Goal: Transaction & Acquisition: Purchase product/service

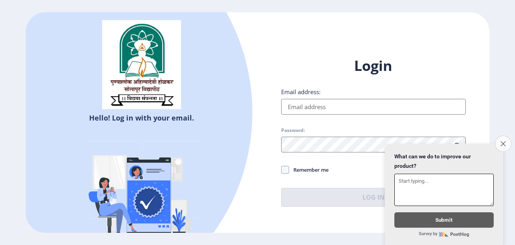
click at [501, 141] on icon "Close survey" at bounding box center [502, 143] width 5 height 5
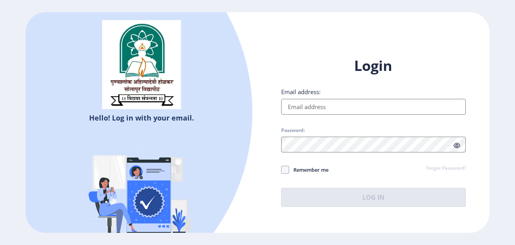
click at [398, 108] on input "Email address:" at bounding box center [373, 107] width 184 height 16
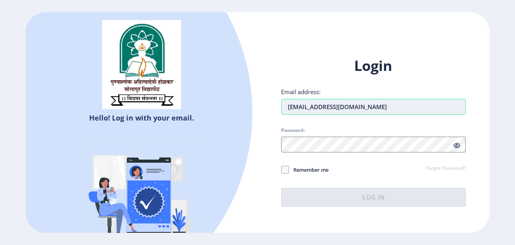
type input "[EMAIL_ADDRESS][DOMAIN_NAME]"
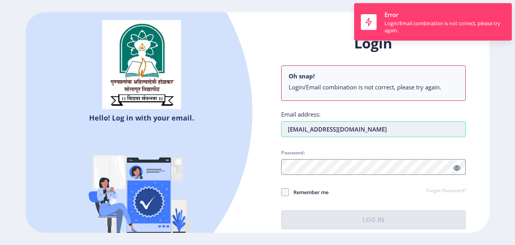
click at [363, 147] on div "Login Oh snap! Login/Email combination is not correct, please try again. Email …" at bounding box center [373, 132] width 184 height 196
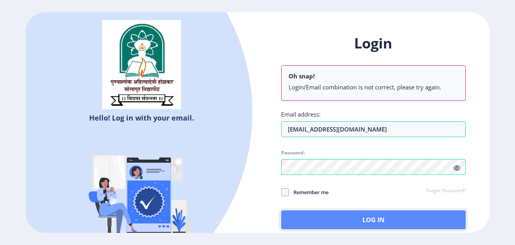
click at [323, 222] on button "Log In" at bounding box center [373, 220] width 184 height 19
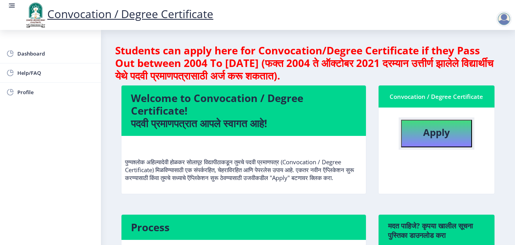
click at [440, 136] on b "Apply" at bounding box center [436, 132] width 27 height 13
select select
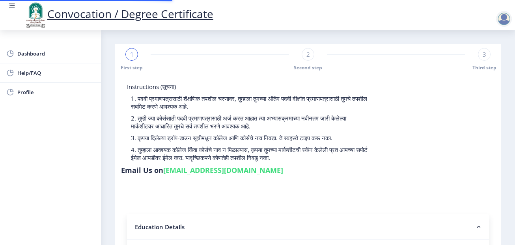
type input "2017032500256311"
select select "Regular"
select select "2021"
select select "April"
select select "Grade A"
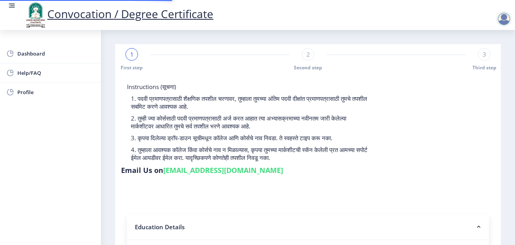
type input "1725631"
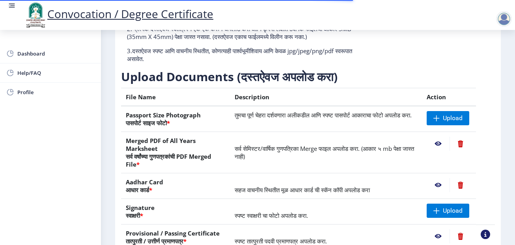
scroll to position [95, 0]
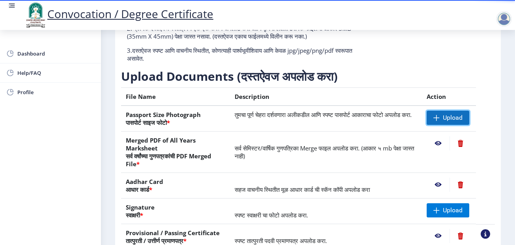
click at [436, 114] on span "Upload" at bounding box center [448, 118] width 43 height 14
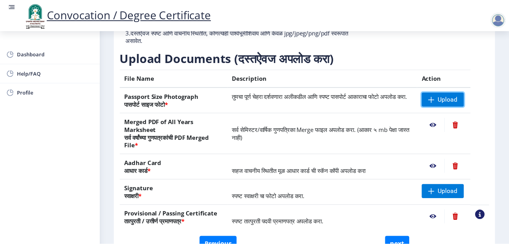
scroll to position [115, 0]
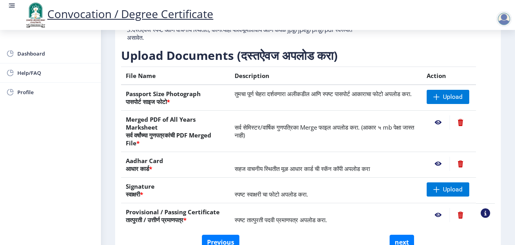
click at [437, 121] on nb-action at bounding box center [438, 122] width 23 height 14
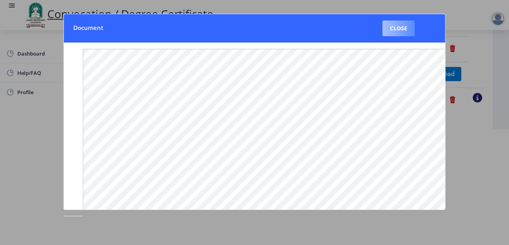
click at [397, 34] on button "Close" at bounding box center [398, 28] width 32 height 16
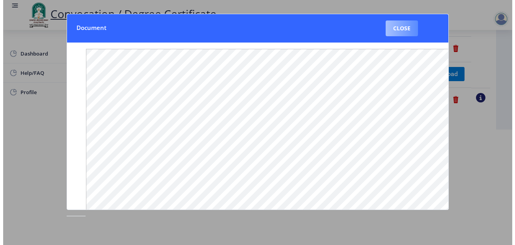
scroll to position [84, 0]
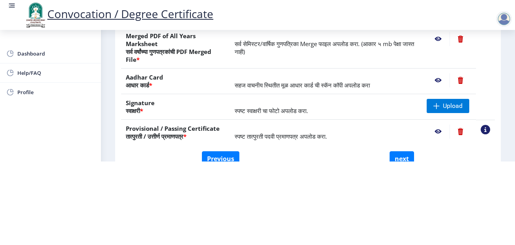
click at [434, 82] on nb-action at bounding box center [438, 80] width 23 height 14
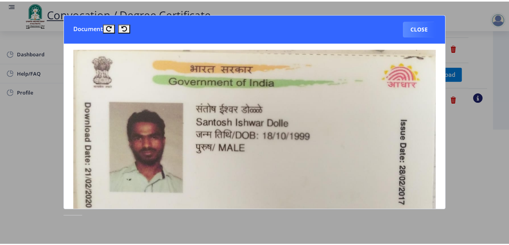
scroll to position [0, 0]
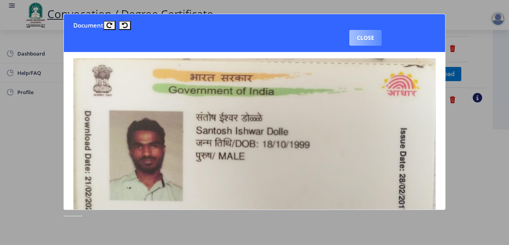
click at [371, 36] on button "Close" at bounding box center [365, 38] width 32 height 16
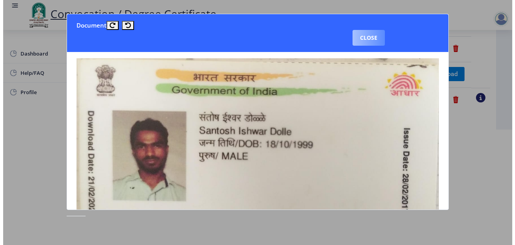
scroll to position [84, 0]
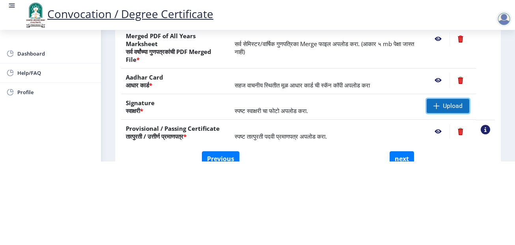
click at [449, 110] on span "Upload" at bounding box center [448, 106] width 43 height 14
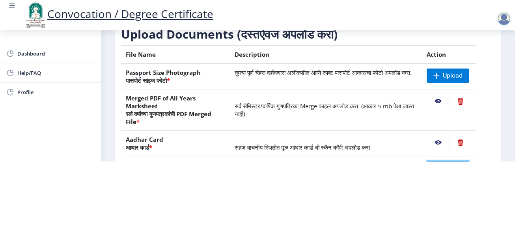
scroll to position [53, 0]
click at [439, 74] on span "Upload" at bounding box center [448, 76] width 43 height 14
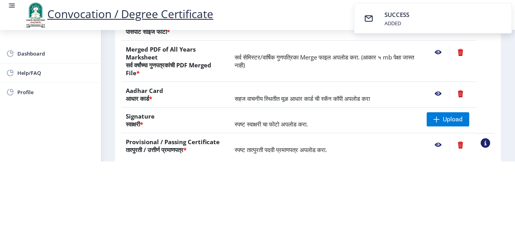
scroll to position [102, 0]
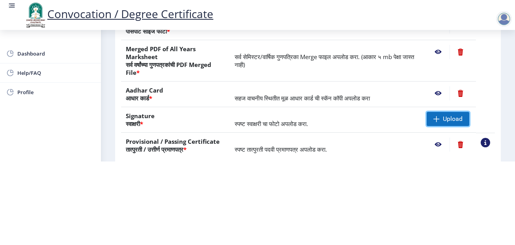
click at [449, 124] on span "Upload" at bounding box center [448, 119] width 43 height 14
click at [269, 146] on span "स्पष्ट तात्पुरती पदवी प्रमाणपत्र अपलोड करा." at bounding box center [281, 149] width 92 height 8
click at [450, 116] on span "Upload" at bounding box center [453, 119] width 20 height 8
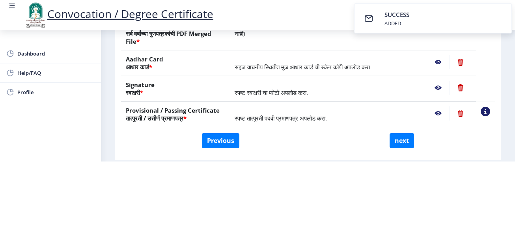
scroll to position [134, 0]
click at [434, 115] on nb-action at bounding box center [438, 113] width 23 height 14
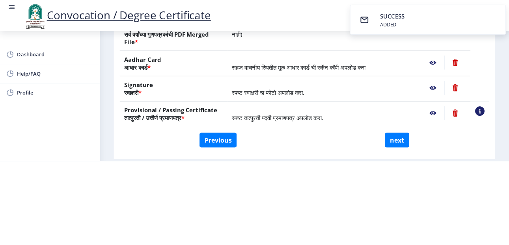
scroll to position [0, 0]
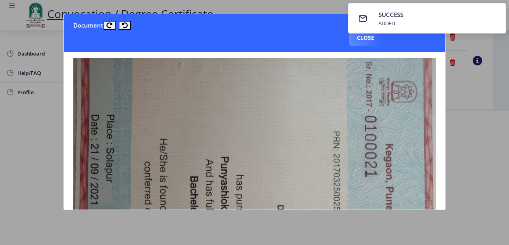
click at [372, 35] on nb-toastr-container "SUCCESS ADDED" at bounding box center [427, 18] width 164 height 37
click at [361, 34] on nb-toastr-container "SUCCESS ADDED" at bounding box center [427, 18] width 164 height 37
click at [363, 38] on button "Close" at bounding box center [365, 38] width 32 height 16
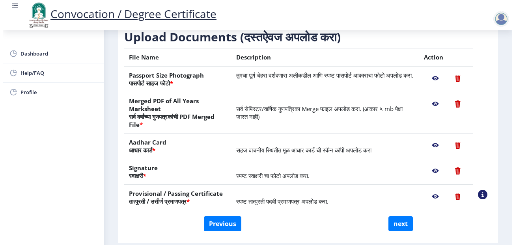
scroll to position [84, 0]
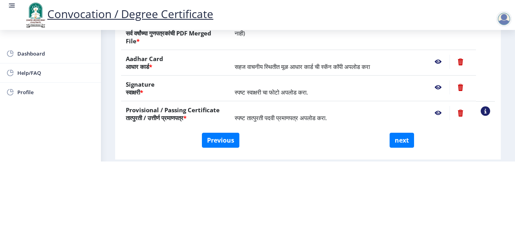
click at [437, 88] on nb-action at bounding box center [438, 87] width 23 height 14
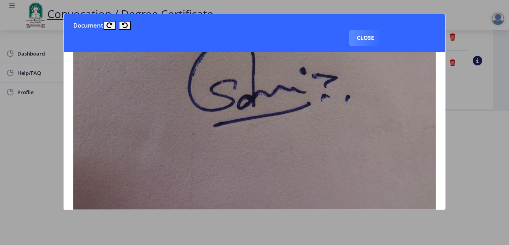
scroll to position [224, 0]
click at [361, 30] on button "Close" at bounding box center [365, 38] width 32 height 16
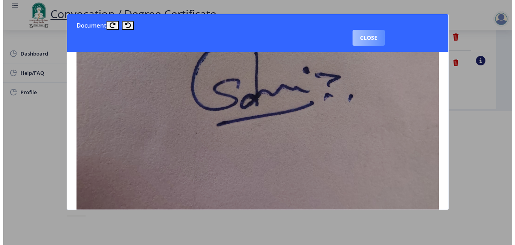
scroll to position [84, 0]
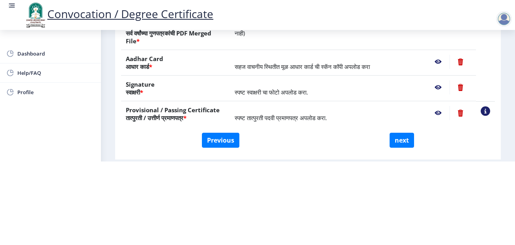
click at [436, 64] on nb-action at bounding box center [438, 62] width 23 height 14
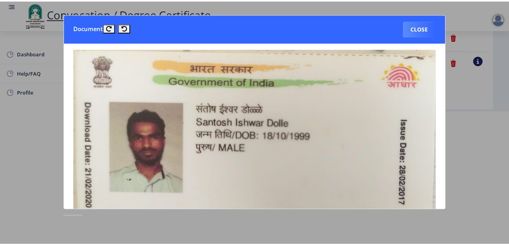
scroll to position [0, 0]
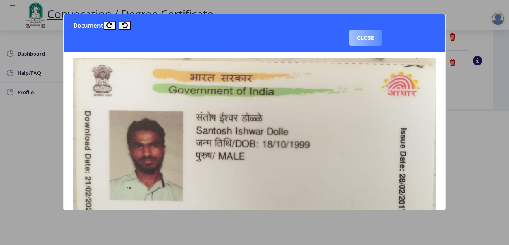
click at [368, 31] on button "Close" at bounding box center [365, 38] width 32 height 16
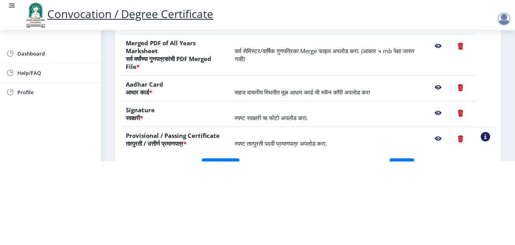
scroll to position [106, 0]
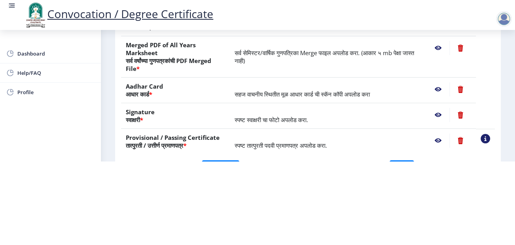
click at [436, 48] on nb-action at bounding box center [438, 48] width 23 height 14
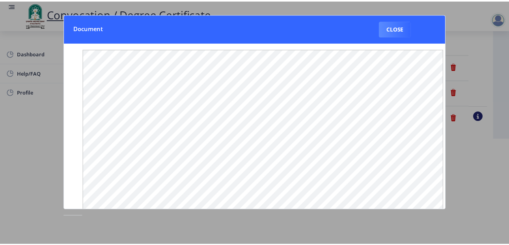
scroll to position [0, 0]
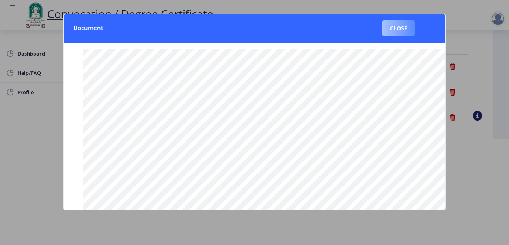
click at [401, 28] on button "Close" at bounding box center [398, 28] width 32 height 16
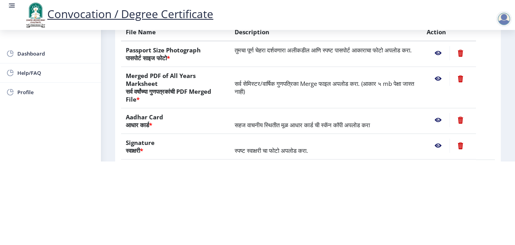
scroll to position [75, 0]
click at [438, 56] on nb-action at bounding box center [438, 54] width 23 height 14
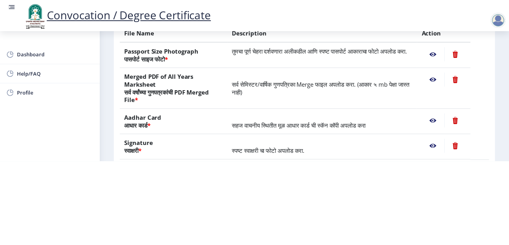
scroll to position [0, 0]
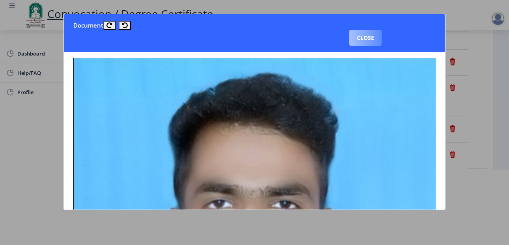
click at [368, 34] on button "Close" at bounding box center [365, 38] width 32 height 16
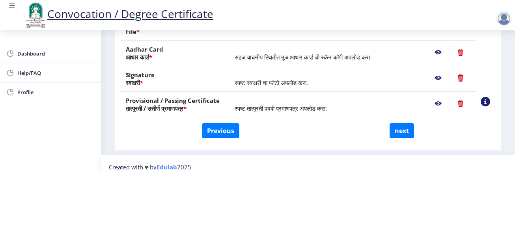
scroll to position [157, 0]
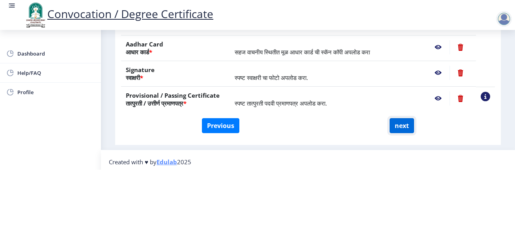
click at [404, 122] on button "next" at bounding box center [401, 125] width 24 height 15
select select
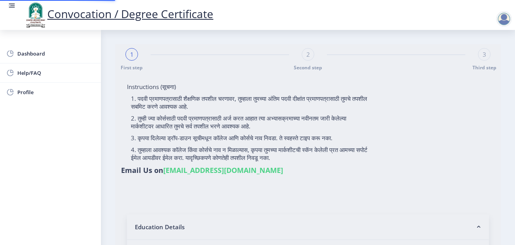
select select
type input "Santosh Ishwar dolle"
type input "Sanyavva"
type input "2017032500256311"
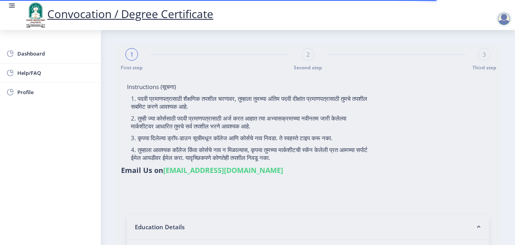
select select "Regular"
select select "2021"
select select "April"
select select "Grade A"
type input "1725631"
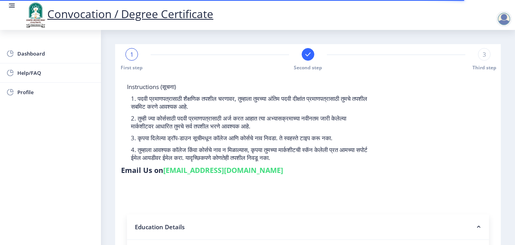
select select
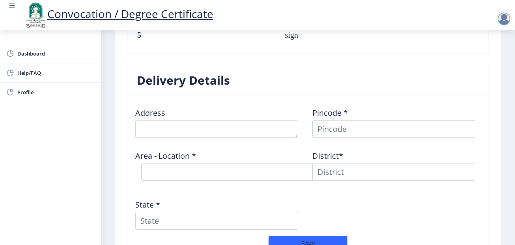
scroll to position [609, 0]
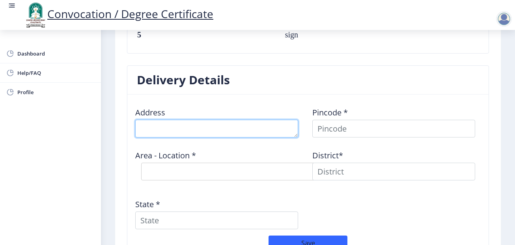
click at [228, 129] on textarea at bounding box center [216, 129] width 163 height 18
type textarea "at lavangi tal. mangalvedha dist. solapur"
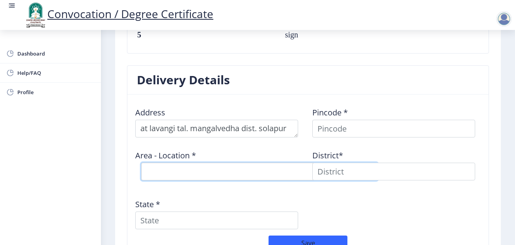
click at [211, 175] on select "Select Area Location" at bounding box center [259, 172] width 237 height 18
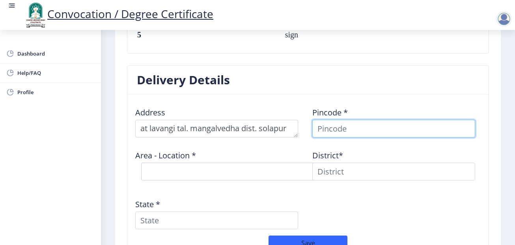
click at [364, 130] on input at bounding box center [393, 129] width 163 height 18
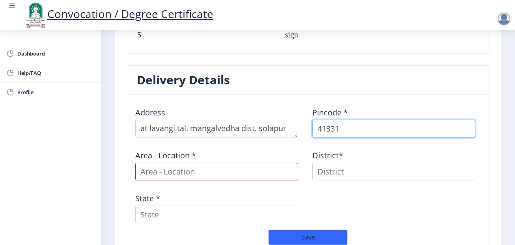
type input "413319"
select select
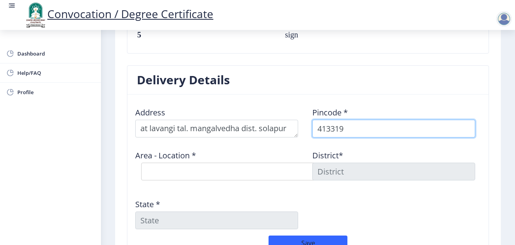
type input "413319"
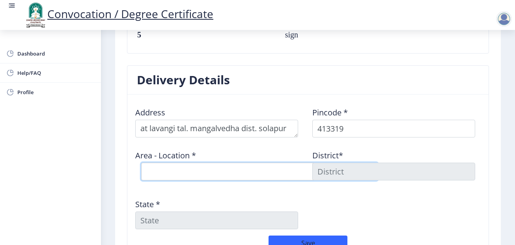
click at [264, 167] on select "Select Area Location Bhalvani B.O Donaj B.O Huljanti B.O Marwade S.O Nandur B.O…" at bounding box center [259, 172] width 237 height 18
select select "6: Object"
click at [141, 163] on select "Select Area Location Bhalvani B.O Donaj B.O Huljanti B.O Marwade S.O Nandur B.O…" at bounding box center [259, 172] width 237 height 18
type input "SOLAPUR"
type input "Maharashtra"
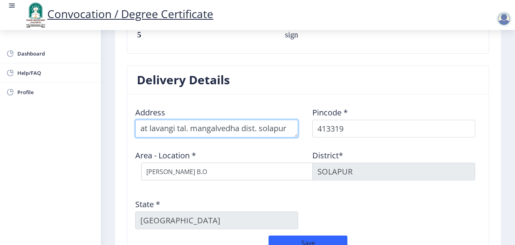
click at [177, 130] on textarea at bounding box center [216, 129] width 163 height 18
drag, startPoint x: 177, startPoint y: 130, endPoint x: 302, endPoint y: 214, distance: 150.0
click at [177, 130] on textarea at bounding box center [216, 129] width 163 height 18
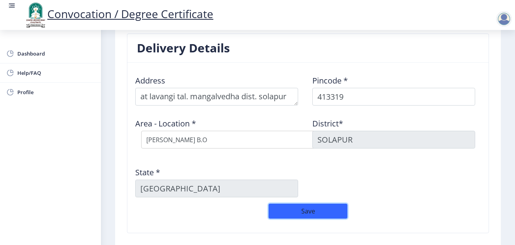
click at [311, 214] on button "Save" at bounding box center [307, 211] width 79 height 15
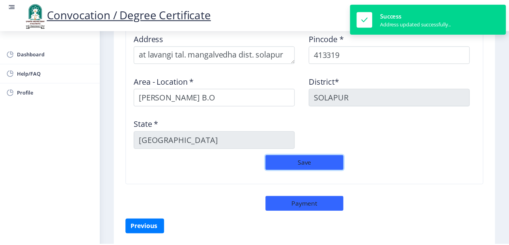
scroll to position [714, 0]
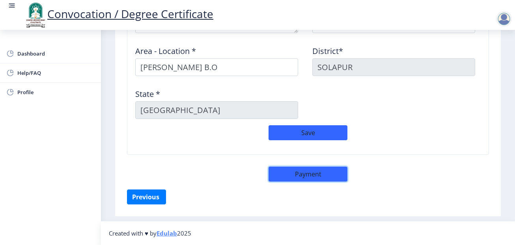
click at [326, 173] on button "Payment" at bounding box center [307, 174] width 79 height 15
select select "sealed"
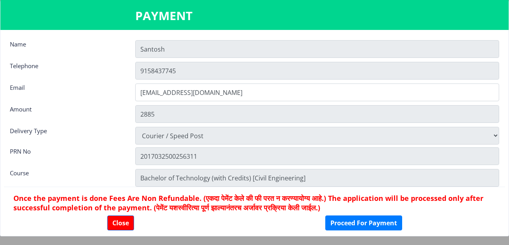
scroll to position [11, 0]
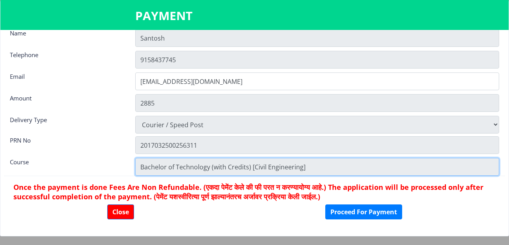
click at [254, 169] on input "Bachelor of Technology (with Credits) [Civil Engineering]" at bounding box center [317, 167] width 364 height 18
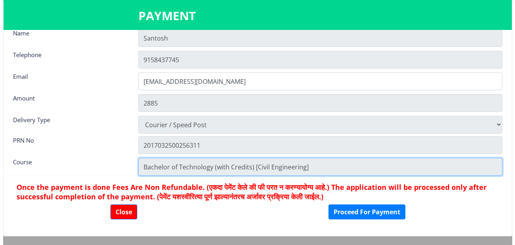
scroll to position [0, 0]
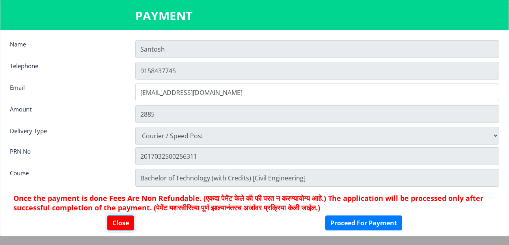
click at [113, 227] on button "Close" at bounding box center [120, 223] width 27 height 15
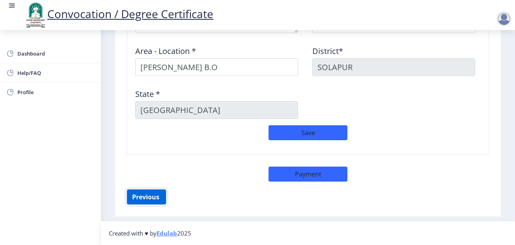
click at [148, 197] on button "Previous ‍" at bounding box center [146, 197] width 39 height 15
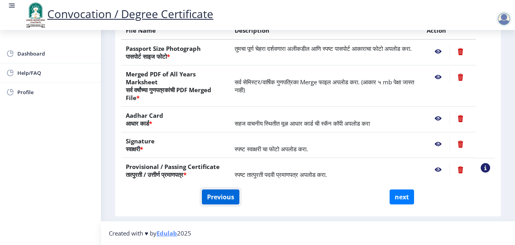
click at [216, 197] on button "Previous" at bounding box center [220, 197] width 37 height 15
select select "Regular"
select select "2021"
select select "April"
select select "Grade A"
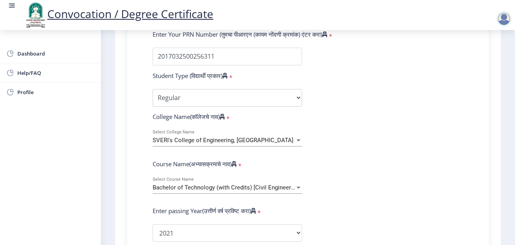
scroll to position [221, 0]
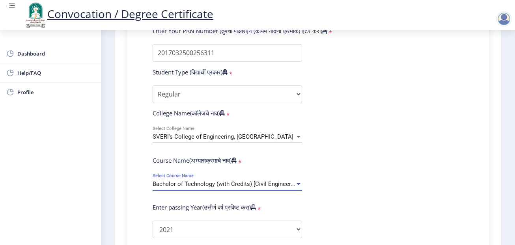
click at [258, 185] on span "Bachelor of Technology (with Credits) [Civil Engineering]" at bounding box center [227, 184] width 148 height 7
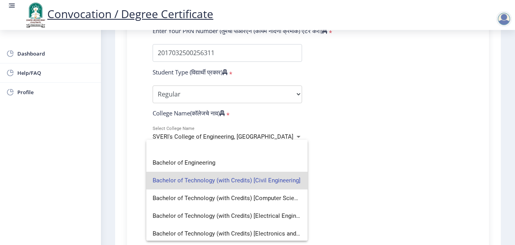
scroll to position [0, 0]
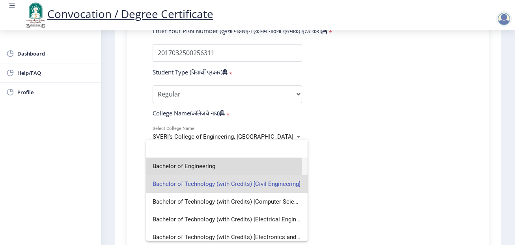
click at [205, 167] on span "Bachelor of Engineering" at bounding box center [227, 167] width 149 height 18
select select
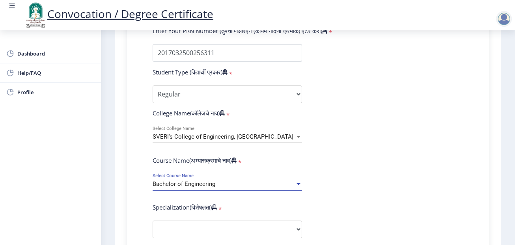
click at [222, 183] on div "Bachelor of Engineering" at bounding box center [224, 184] width 142 height 7
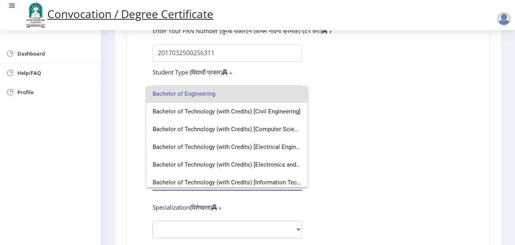
scroll to position [19, 0]
click at [382, 175] on div at bounding box center [257, 122] width 515 height 245
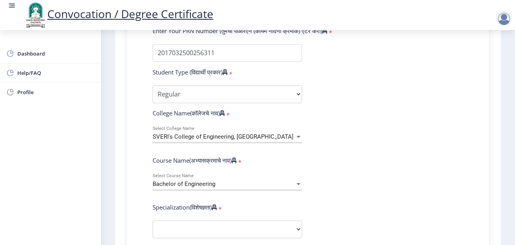
drag, startPoint x: 382, startPoint y: 175, endPoint x: 289, endPoint y: 136, distance: 100.5
click at [289, 136] on div "SVERI's College of Engineering, Pandharpur" at bounding box center [224, 137] width 142 height 7
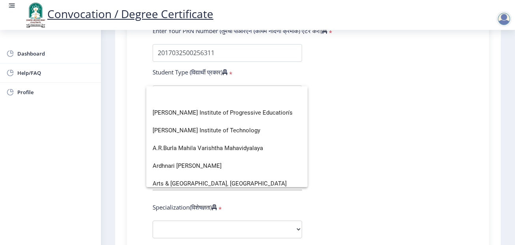
scroll to position [0, 0]
click at [337, 171] on div at bounding box center [257, 122] width 515 height 245
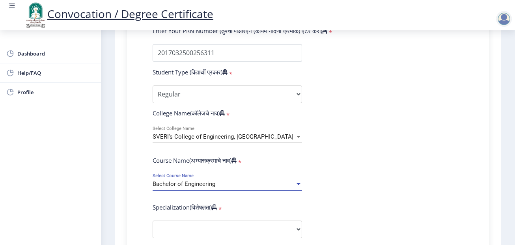
click at [274, 184] on div "Bachelor of Engineering" at bounding box center [224, 184] width 142 height 7
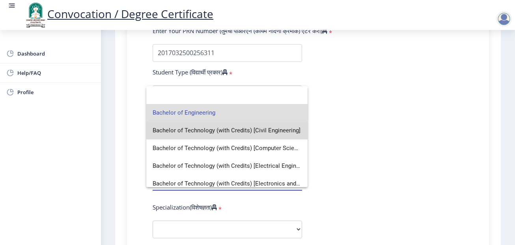
click at [271, 138] on span "Bachelor of Technology (with Credits) [Civil Engineering]" at bounding box center [227, 131] width 149 height 18
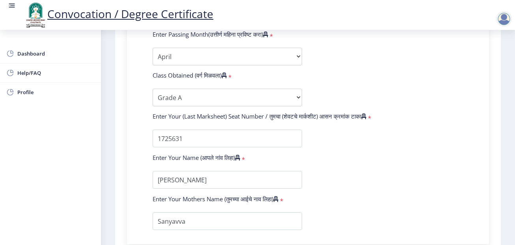
scroll to position [522, 0]
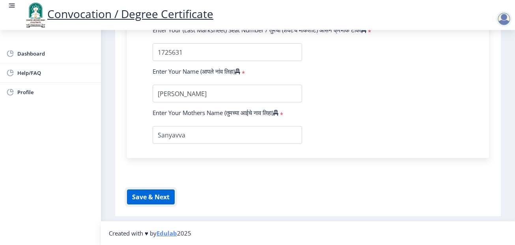
click at [149, 203] on button "Save & Next" at bounding box center [151, 197] width 48 height 15
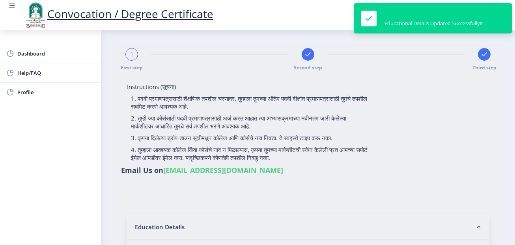
select select
type input "2017032500256311"
select select "Regular"
select select "2021"
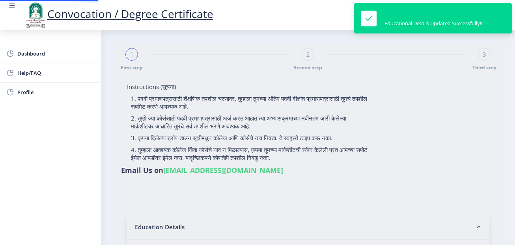
select select "April"
select select "Grade A"
type input "1725631"
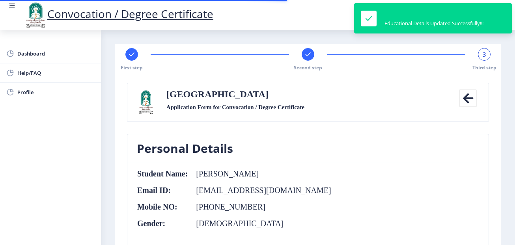
click at [259, 169] on nb-card-body "Student Name: Santosh Ishwar dolle Email ID: santoshdolle99@gmail.com Mobile NO…" at bounding box center [307, 206] width 361 height 87
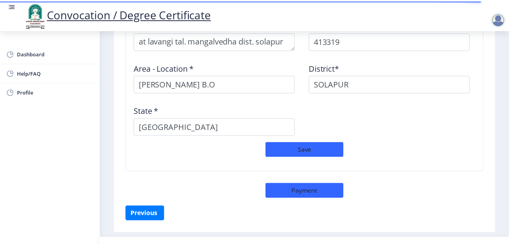
scroll to position [714, 0]
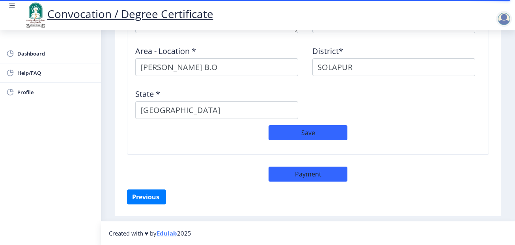
click at [306, 125] on div "Address Pincode * 413319 Area - Location * Salgar BK B.O District* SOLAPUR Stat…" at bounding box center [308, 60] width 354 height 129
click at [306, 130] on button "Save" at bounding box center [307, 132] width 79 height 15
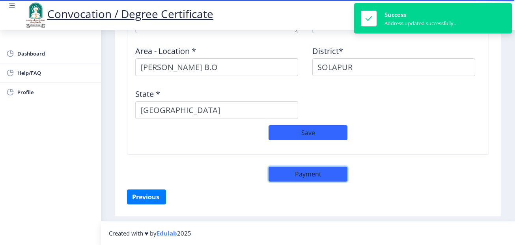
click at [311, 178] on button "Payment" at bounding box center [307, 174] width 79 height 15
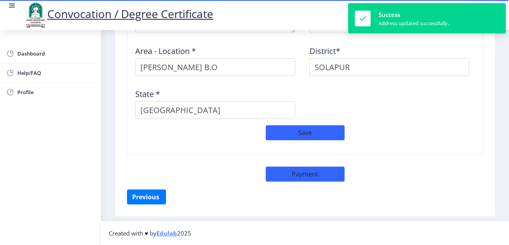
select select "sealed"
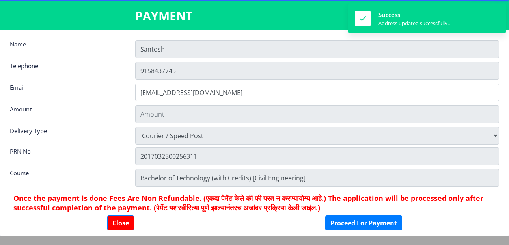
type input "2885"
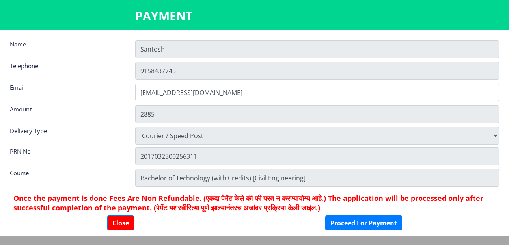
scroll to position [11, 0]
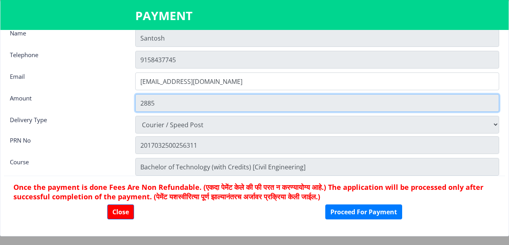
click at [158, 99] on input "2885" at bounding box center [317, 103] width 364 height 18
click at [159, 104] on input "2885" at bounding box center [317, 103] width 364 height 18
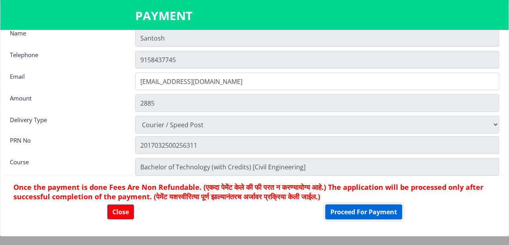
click at [343, 213] on button "Proceed For Payment" at bounding box center [363, 212] width 77 height 15
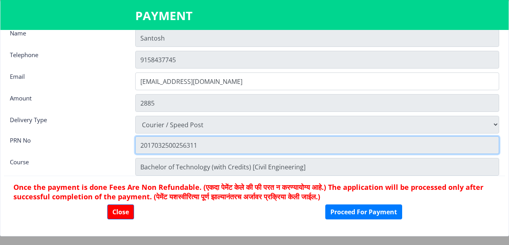
click at [302, 145] on input "2017032500256311" at bounding box center [317, 145] width 364 height 18
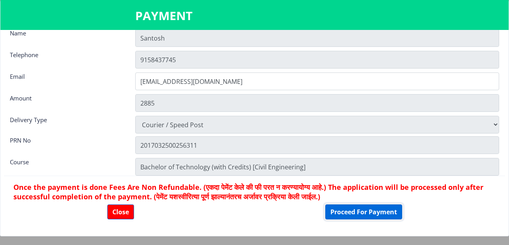
click at [361, 211] on button "Proceed For Payment" at bounding box center [363, 212] width 77 height 15
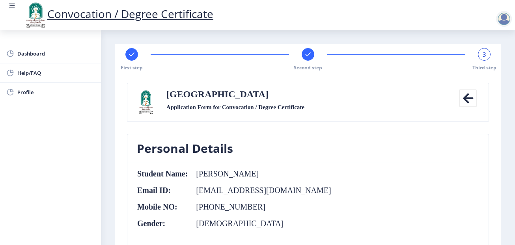
scroll to position [162, 0]
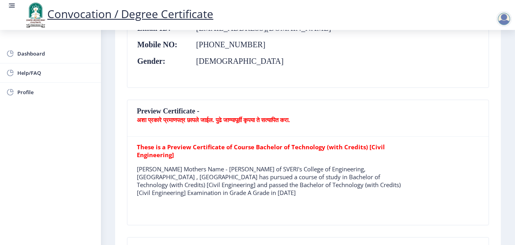
drag, startPoint x: 279, startPoint y: 192, endPoint x: 256, endPoint y: 208, distance: 28.4
click at [256, 208] on table "These is a Preview Certificate of Course Bachelor of Technology (with Credits) …" at bounding box center [274, 181] width 274 height 76
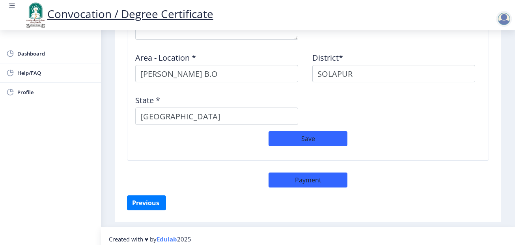
scroll to position [719, 0]
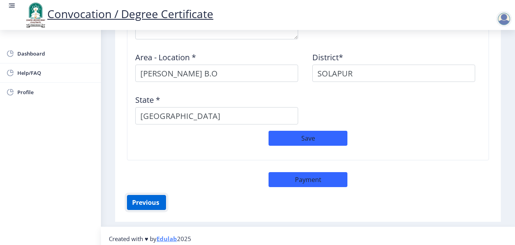
click at [153, 200] on button "Previous ‍" at bounding box center [146, 202] width 39 height 15
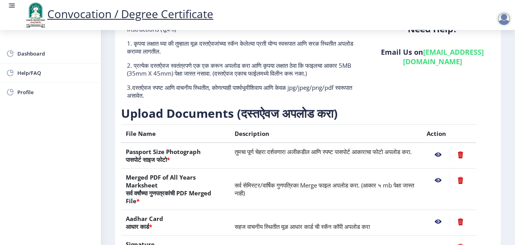
scroll to position [161, 0]
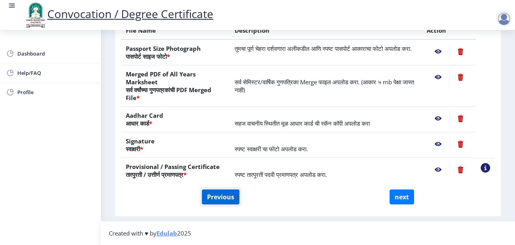
click at [218, 198] on button "Previous" at bounding box center [220, 197] width 37 height 15
select select "Regular"
select select "2021"
select select "April"
select select "Grade A"
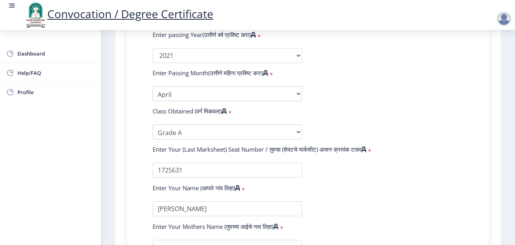
scroll to position [391, 0]
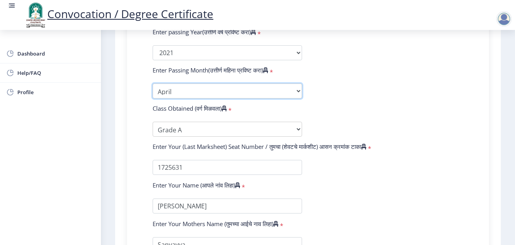
click at [292, 95] on select "Enter Passing Month March April May October November December" at bounding box center [227, 91] width 149 height 15
select select "May"
click at [153, 84] on select "Enter Passing Month March April May October November December" at bounding box center [227, 91] width 149 height 15
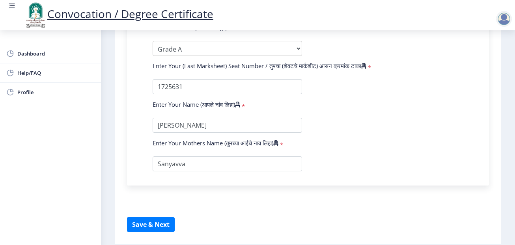
scroll to position [488, 0]
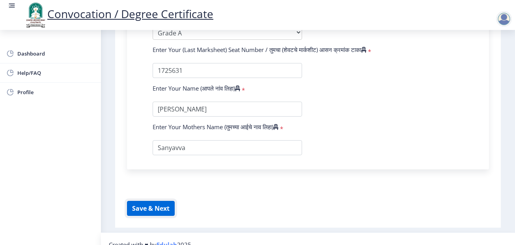
click at [155, 211] on button "Save & Next" at bounding box center [151, 208] width 48 height 15
select select
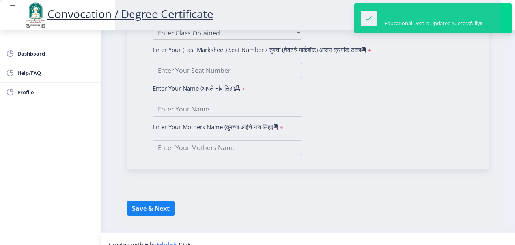
type input "[PERSON_NAME]"
type input "Sanyavva"
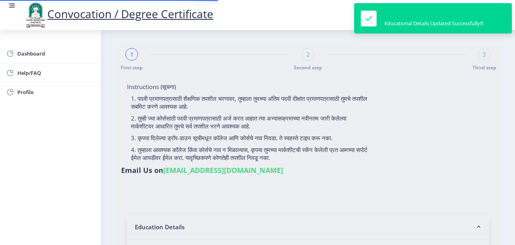
type input "2017032500256311"
select select "Regular"
select select "2021"
select select "May"
select select "Grade A"
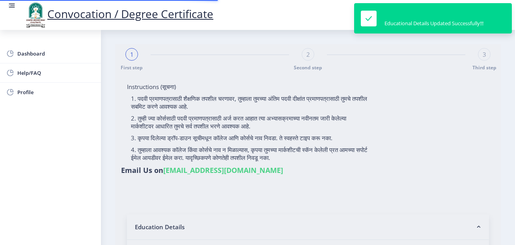
type input "1725631"
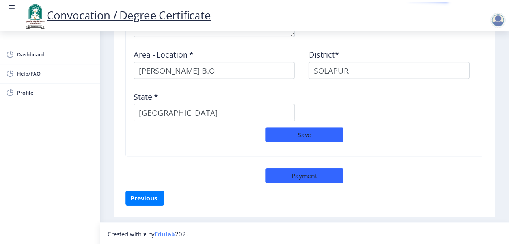
scroll to position [725, 0]
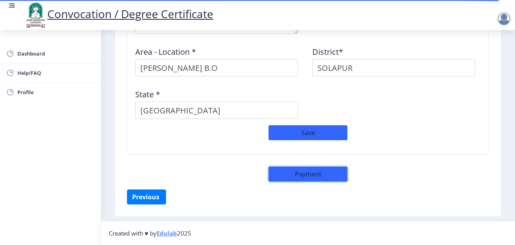
click at [304, 174] on button "Payment" at bounding box center [307, 174] width 79 height 15
select select "sealed"
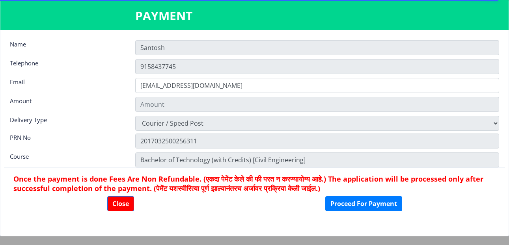
type input "2885"
click at [375, 205] on button "Proceed For Payment" at bounding box center [363, 203] width 77 height 15
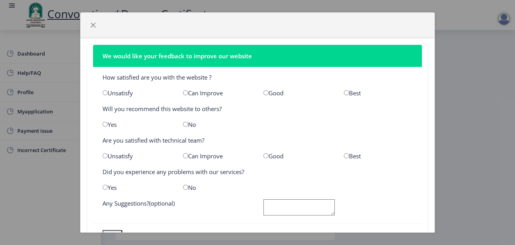
scroll to position [32, 0]
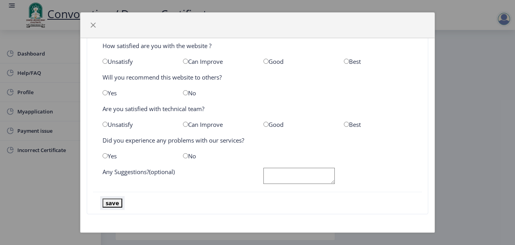
click at [117, 205] on button "save" at bounding box center [112, 203] width 20 height 9
click at [90, 22] on span "button" at bounding box center [93, 25] width 6 height 6
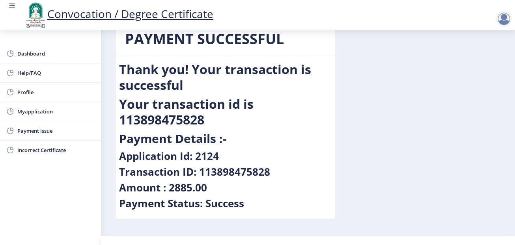
scroll to position [21, 0]
click at [394, 171] on div "PAYMENT SUCCESSFUL Thank you! Your transaction is successful Your transaction i…" at bounding box center [307, 127] width 397 height 209
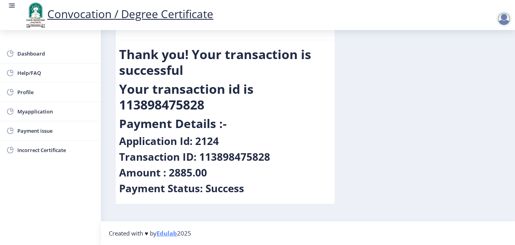
scroll to position [0, 0]
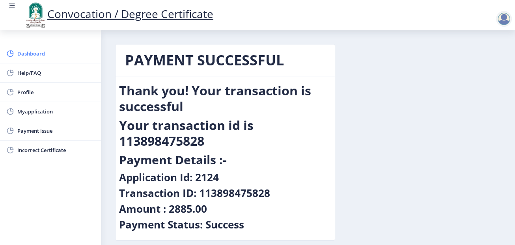
click at [61, 58] on span "Dashboard" at bounding box center [55, 53] width 77 height 9
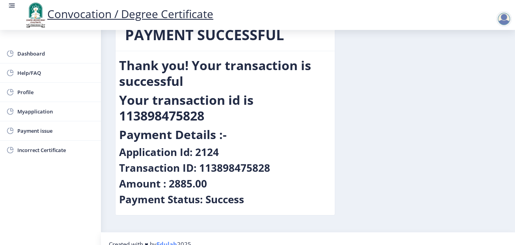
click at [394, 81] on div "PAYMENT SUCCESSFUL Thank you! Your transaction is successful Your transaction i…" at bounding box center [307, 123] width 397 height 209
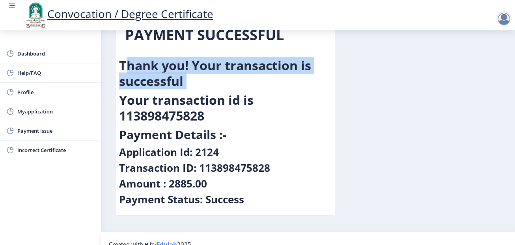
click at [394, 81] on div "PAYMENT SUCCESSFUL Thank you! Your transaction is successful Your transaction i…" at bounding box center [307, 123] width 397 height 209
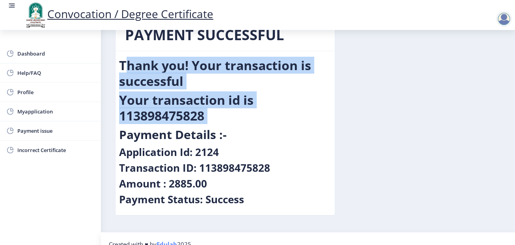
click at [281, 116] on h2 "Your transaction id is 113898475828" at bounding box center [225, 108] width 212 height 32
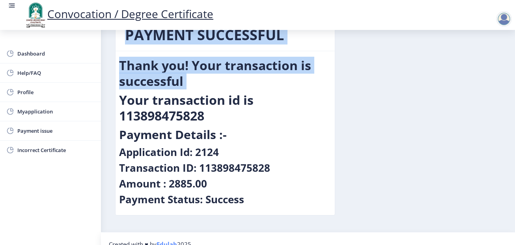
click at [393, 46] on div "PAYMENT SUCCESSFUL Thank you! Your transaction is successful Your transaction i…" at bounding box center [307, 123] width 397 height 209
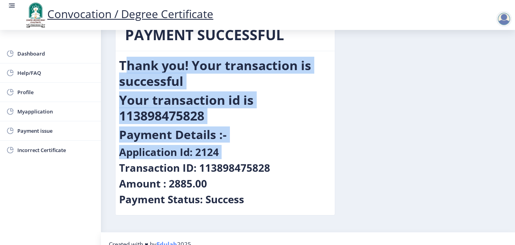
click at [410, 155] on div "PAYMENT SUCCESSFUL Thank you! Your transaction is successful Your transaction i…" at bounding box center [307, 123] width 397 height 209
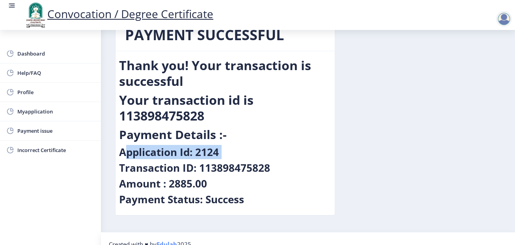
click at [410, 155] on div "PAYMENT SUCCESSFUL Thank you! Your transaction is successful Your transaction i…" at bounding box center [307, 123] width 397 height 209
click at [323, 149] on div "Application Id: 2124" at bounding box center [225, 154] width 212 height 16
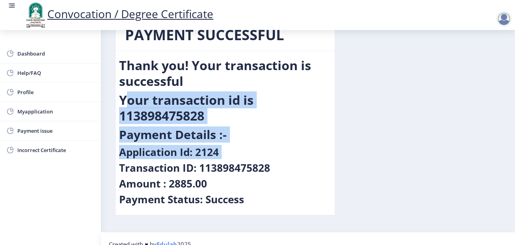
click at [416, 123] on div "PAYMENT SUCCESSFUL Thank you! Your transaction is successful Your transaction i…" at bounding box center [307, 123] width 397 height 209
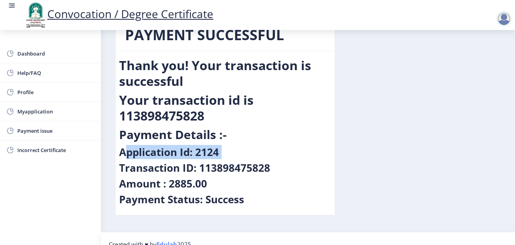
drag, startPoint x: 416, startPoint y: 123, endPoint x: 120, endPoint y: 158, distance: 298.6
click at [120, 158] on div "PAYMENT SUCCESSFUL Thank you! Your transaction is successful Your transaction i…" at bounding box center [307, 123] width 397 height 209
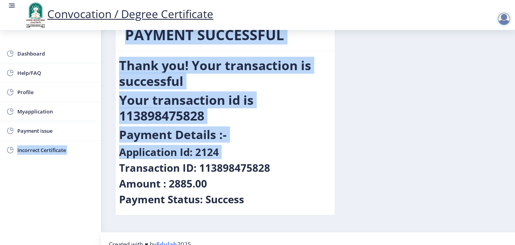
click at [65, 179] on div "Dashboard Help/FAQ Profile Myapplication Payment issue Incorrect Certificate" at bounding box center [50, 137] width 101 height 215
click at [68, 201] on div "Dashboard Help/FAQ Profile Myapplication Payment issue Incorrect Certificate" at bounding box center [50, 137] width 101 height 215
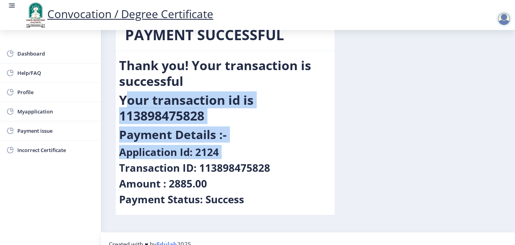
click at [369, 108] on div "PAYMENT SUCCESSFUL Thank you! Your transaction is successful Your transaction i…" at bounding box center [307, 123] width 397 height 209
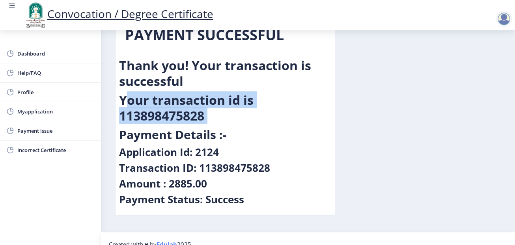
click at [369, 108] on div "PAYMENT SUCCESSFUL Thank you! Your transaction is successful Your transaction i…" at bounding box center [307, 123] width 397 height 209
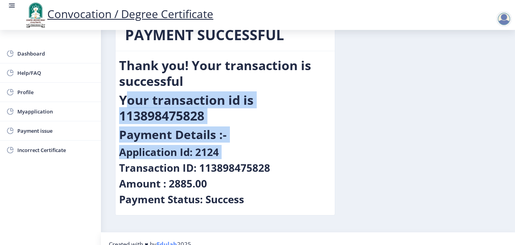
click at [499, 151] on div "PAYMENT SUCCESSFUL Thank you! Your transaction is successful Your transaction i…" at bounding box center [307, 123] width 397 height 209
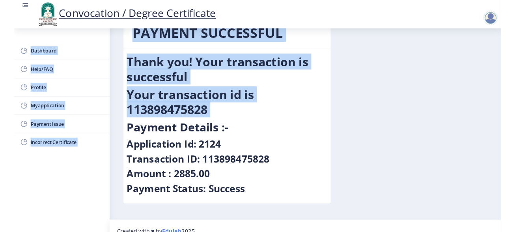
scroll to position [0, 0]
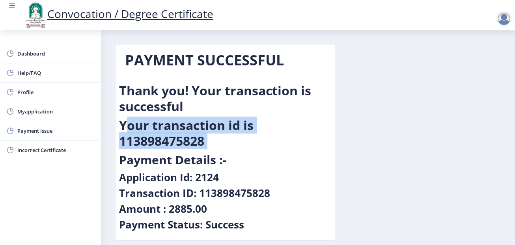
drag, startPoint x: 499, startPoint y: 151, endPoint x: 454, endPoint y: 142, distance: 46.2
click at [454, 142] on div "PAYMENT SUCCESSFUL Thank you! Your transaction is successful Your transaction i…" at bounding box center [307, 148] width 397 height 209
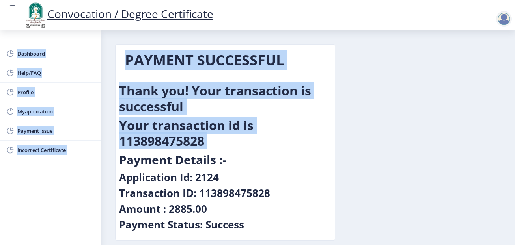
click at [510, 19] on div at bounding box center [504, 19] width 16 height 16
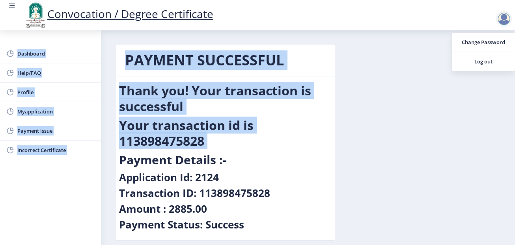
click at [510, 19] on div at bounding box center [504, 19] width 16 height 16
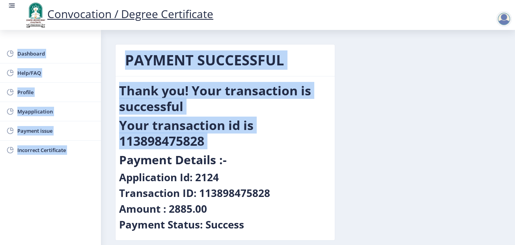
click at [510, 19] on div at bounding box center [504, 19] width 16 height 16
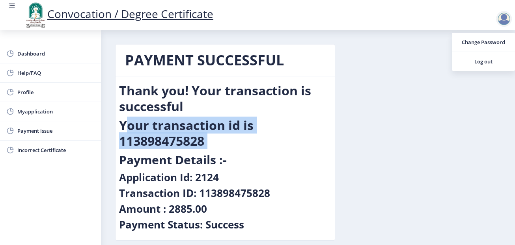
click at [306, 126] on h2 "Your transaction id is 113898475828" at bounding box center [225, 133] width 212 height 32
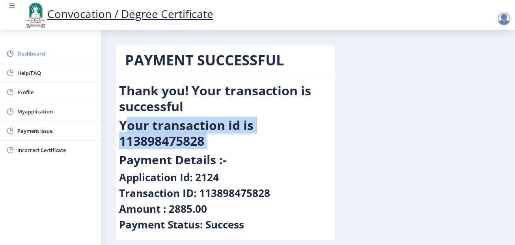
click at [51, 59] on link "Dashboard" at bounding box center [50, 53] width 101 height 19
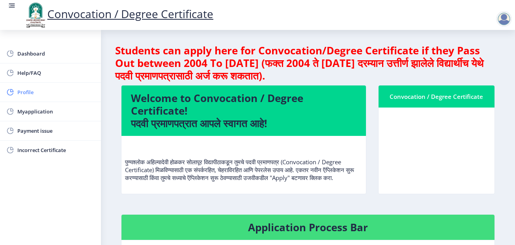
click at [48, 89] on span "Profile" at bounding box center [55, 92] width 77 height 9
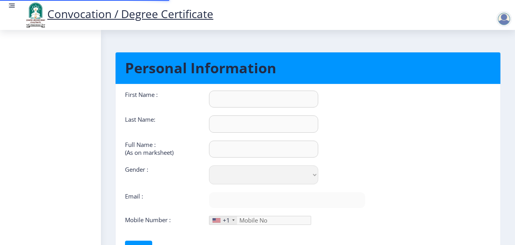
select select
type input "Santosh"
type input "[PERSON_NAME]"
select select "[DEMOGRAPHIC_DATA]"
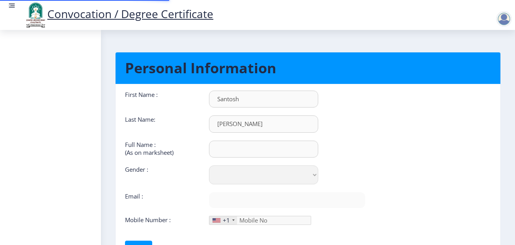
type input "[EMAIL_ADDRESS][DOMAIN_NAME]"
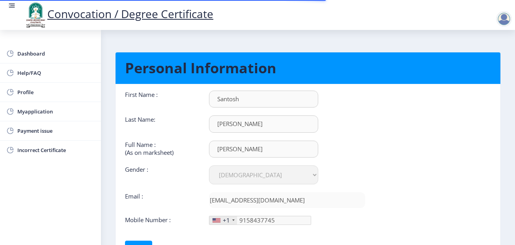
type input "[PHONE_NUMBER]"
click at [392, 177] on nb-card-body "First Name : [PERSON_NAME] Last Name: [PERSON_NAME] Full Name : (As on markshee…" at bounding box center [308, 173] width 397 height 179
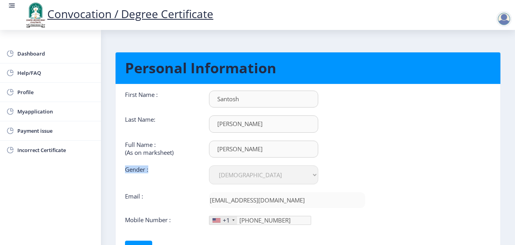
click at [392, 177] on nb-card-body "First Name : [PERSON_NAME] Last Name: [PERSON_NAME] Full Name : (As on markshee…" at bounding box center [308, 173] width 397 height 179
click at [512, 56] on nb-layout-column "Personal Information First Name : [PERSON_NAME] Last Name: [PERSON_NAME] Full N…" at bounding box center [308, 159] width 414 height 258
click at [392, 181] on nb-card-body "First Name : [PERSON_NAME] Last Name: [PERSON_NAME] Full Name : (As on markshee…" at bounding box center [308, 173] width 397 height 179
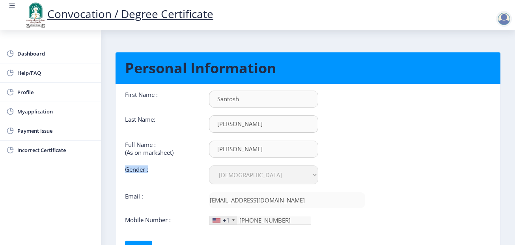
scroll to position [39, 0]
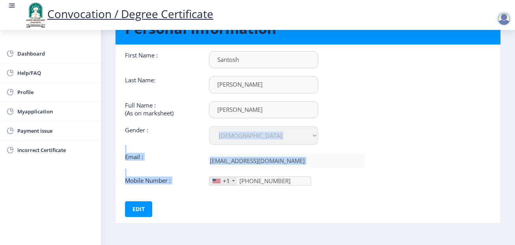
click at [217, 183] on div at bounding box center [216, 181] width 8 height 4
click at [223, 183] on div "+1" at bounding box center [226, 181] width 7 height 8
click at [261, 201] on div "First Name : [PERSON_NAME] Last Name: [PERSON_NAME] Full Name : (As on markshee…" at bounding box center [245, 134] width 252 height 166
click at [69, 137] on link "Payment issue" at bounding box center [50, 130] width 101 height 19
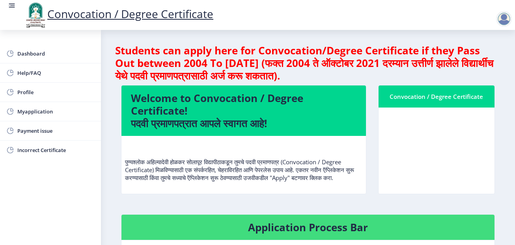
click at [382, 228] on nb-card-header "Application Process Bar" at bounding box center [307, 228] width 373 height 26
drag, startPoint x: 382, startPoint y: 228, endPoint x: 323, endPoint y: 162, distance: 88.8
click at [323, 162] on p "पुण्यश्लोक अहिल्यादेवी होळकर सोलापूर विद्यापीठाकडून तुमचे पदवी प्रमाणपत्र (Conv…" at bounding box center [243, 161] width 237 height 39
click at [414, 166] on nb-card-body at bounding box center [436, 151] width 116 height 86
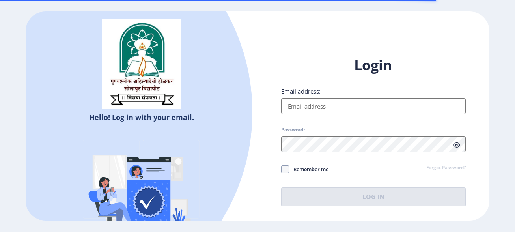
click at [362, 105] on input "Email address:" at bounding box center [373, 106] width 184 height 16
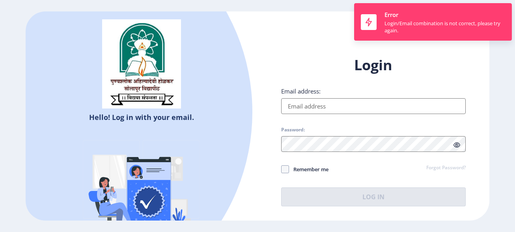
type input "[EMAIL_ADDRESS][DOMAIN_NAME]"
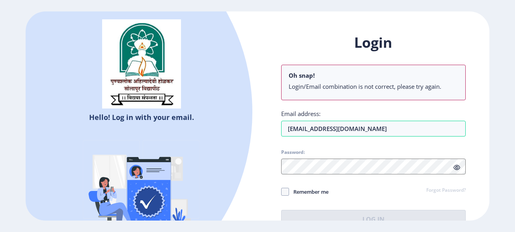
click at [334, 152] on span "Password:" at bounding box center [373, 153] width 184 height 9
click at [335, 145] on div "Login Oh snap! Login/Email combination is not correct, please try again. Email …" at bounding box center [373, 131] width 184 height 196
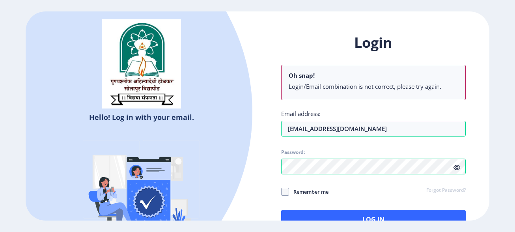
click at [457, 166] on icon at bounding box center [456, 167] width 7 height 6
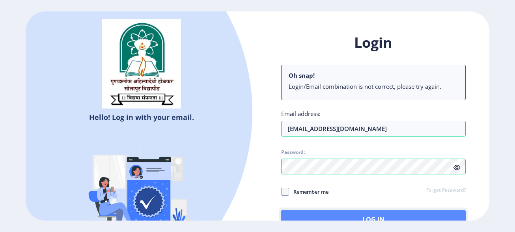
click at [376, 215] on button "Log In" at bounding box center [373, 219] width 184 height 19
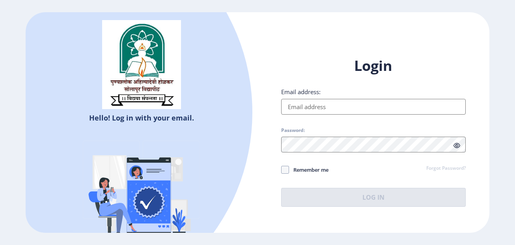
click at [374, 102] on input "Email address:" at bounding box center [373, 107] width 184 height 16
type input "[EMAIL_ADDRESS][DOMAIN_NAME]"
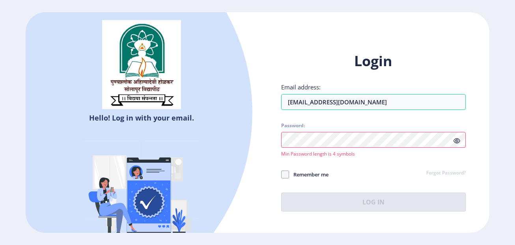
click at [459, 143] on icon at bounding box center [456, 141] width 7 height 6
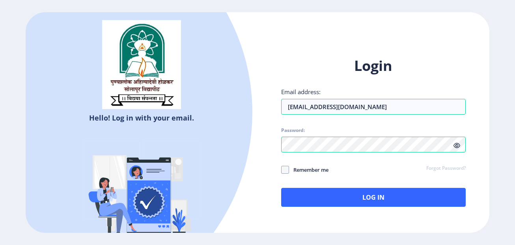
click at [303, 172] on span "Remember me" at bounding box center [308, 169] width 39 height 9
click at [281, 170] on input "Remember me" at bounding box center [281, 170] width 0 height 0
checkbox input "true"
